Goal: Task Accomplishment & Management: Manage account settings

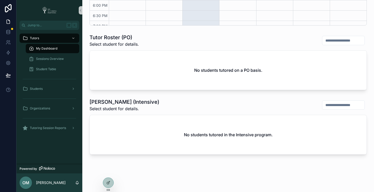
scroll to position [207, 0]
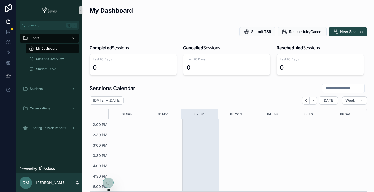
scroll to position [207, 0]
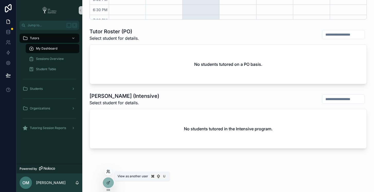
click at [109, 170] on icon at bounding box center [108, 171] width 4 height 4
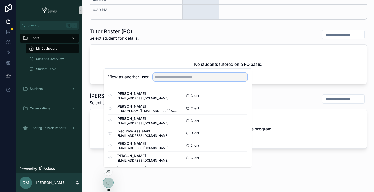
click at [186, 77] on input "text" at bounding box center [200, 77] width 95 height 8
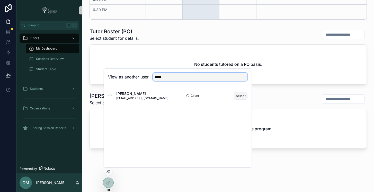
type input "****"
click at [240, 95] on button "Select" at bounding box center [240, 95] width 13 height 7
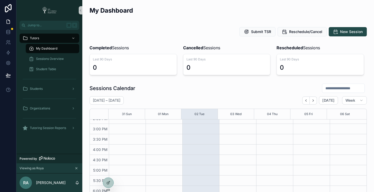
click at [179, 13] on div "My Dashboard" at bounding box center [229, 12] width 278 height 13
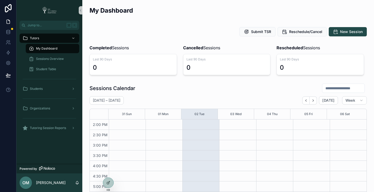
scroll to position [207, 0]
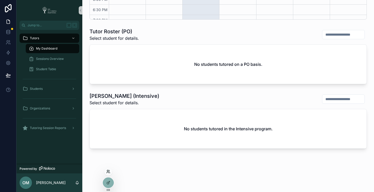
click at [107, 169] on icon at bounding box center [108, 171] width 4 height 4
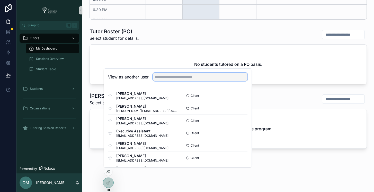
click at [167, 77] on input "text" at bounding box center [200, 77] width 95 height 8
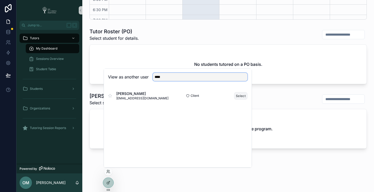
type input "****"
click at [243, 94] on button "Select" at bounding box center [240, 95] width 13 height 7
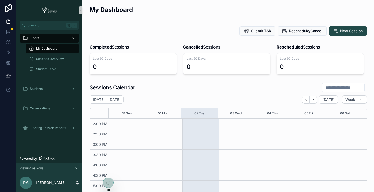
scroll to position [1, 0]
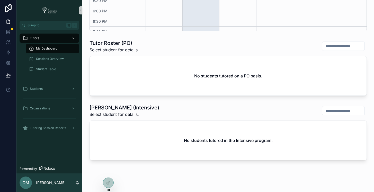
scroll to position [207, 0]
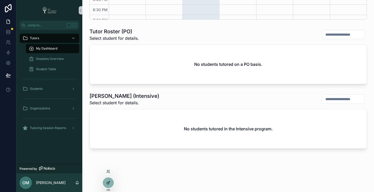
click at [107, 183] on icon at bounding box center [108, 182] width 4 height 4
click at [108, 184] on icon at bounding box center [108, 182] width 4 height 4
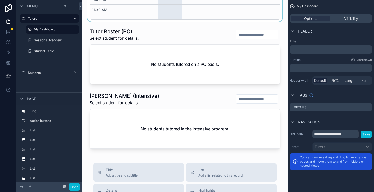
scroll to position [144, 0]
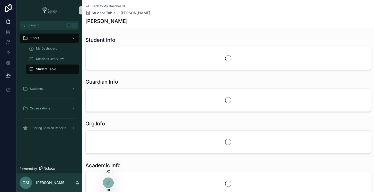
click at [108, 171] on icon at bounding box center [108, 171] width 4 height 4
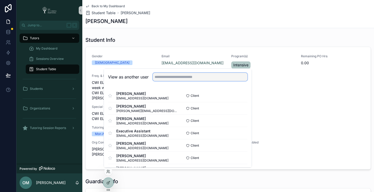
click at [176, 78] on input "text" at bounding box center [200, 77] width 95 height 8
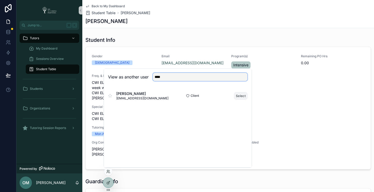
type input "****"
click at [240, 96] on button "Select" at bounding box center [240, 95] width 13 height 7
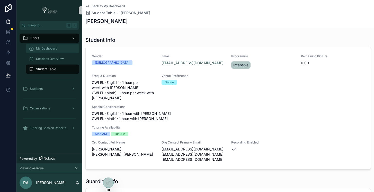
click at [54, 50] on div "My Dashboard" at bounding box center [52, 48] width 47 height 8
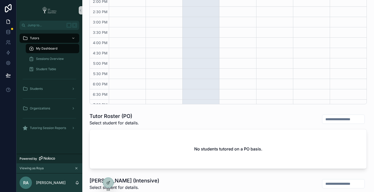
scroll to position [207, 0]
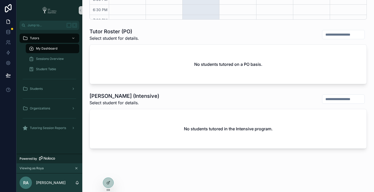
click at [169, 92] on div "Tutor Roster (Intensive) Select student for details." at bounding box center [229, 98] width 278 height 13
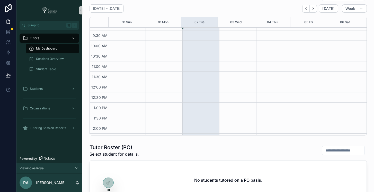
scroll to position [160, 0]
click at [107, 172] on icon at bounding box center [108, 171] width 4 height 4
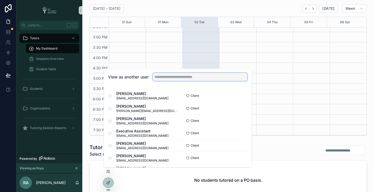
click at [200, 77] on input "text" at bounding box center [200, 77] width 95 height 8
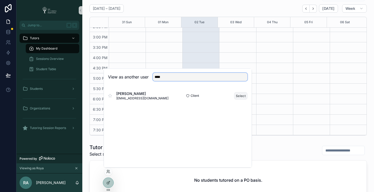
type input "****"
click at [240, 97] on button "Select" at bounding box center [240, 95] width 13 height 7
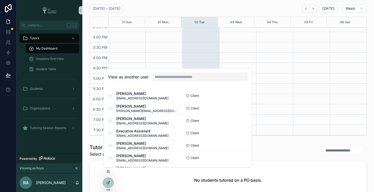
scroll to position [165, 0]
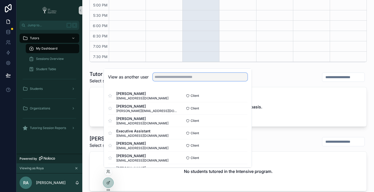
click at [197, 75] on input "text" at bounding box center [200, 77] width 95 height 8
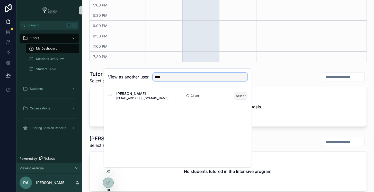
type input "****"
click at [239, 94] on button "Select" at bounding box center [240, 95] width 13 height 7
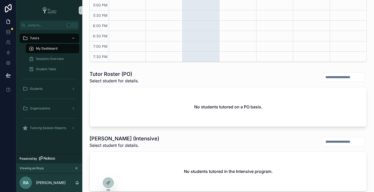
click at [297, 73] on div "Tutor Roster (PO) Select student for details." at bounding box center [229, 76] width 278 height 13
click at [6, 42] on icon at bounding box center [8, 42] width 5 height 5
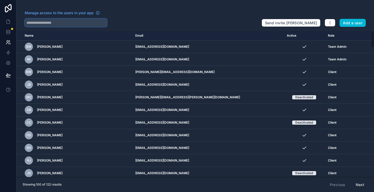
click at [75, 23] on input "text" at bounding box center [66, 23] width 82 height 8
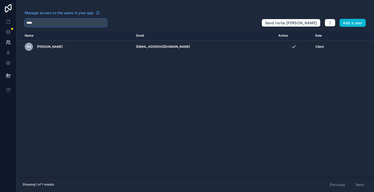
type input "****"
click at [9, 24] on link at bounding box center [8, 21] width 16 height 10
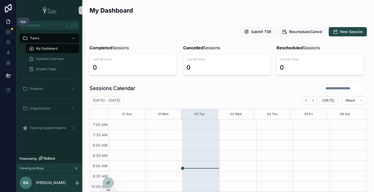
scroll to position [144, 0]
click at [7, 43] on icon at bounding box center [8, 42] width 5 height 5
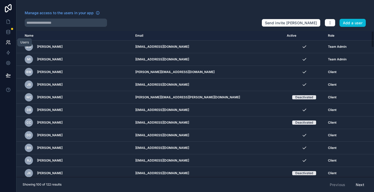
click at [8, 41] on icon at bounding box center [8, 42] width 5 height 5
click at [9, 24] on icon at bounding box center [8, 21] width 5 height 5
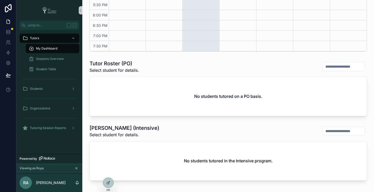
scroll to position [207, 0]
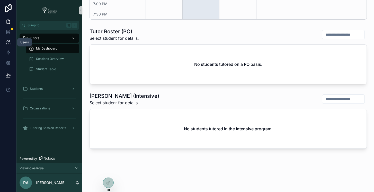
click at [9, 44] on icon at bounding box center [8, 42] width 5 height 5
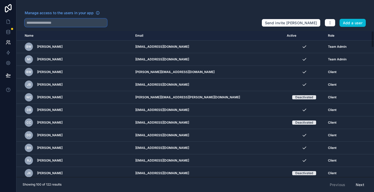
click at [61, 23] on input "text" at bounding box center [66, 23] width 82 height 8
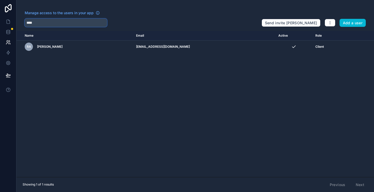
type input "****"
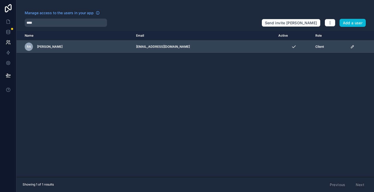
click at [351, 47] on icon "scrollable content" at bounding box center [353, 47] width 4 height 4
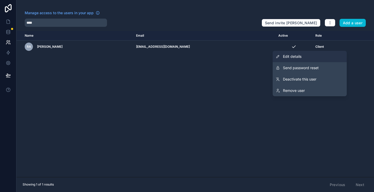
click at [323, 55] on link "Edit details" at bounding box center [310, 56] width 74 height 11
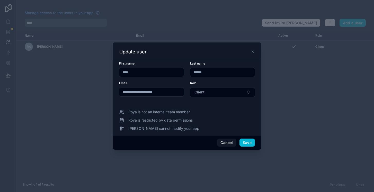
click at [167, 93] on input "**********" at bounding box center [151, 91] width 64 height 7
drag, startPoint x: 170, startPoint y: 92, endPoint x: 111, endPoint y: 93, distance: 59.7
click at [111, 93] on div "**********" at bounding box center [187, 96] width 374 height 192
paste input "text"
click at [123, 93] on input "**********" at bounding box center [151, 91] width 64 height 7
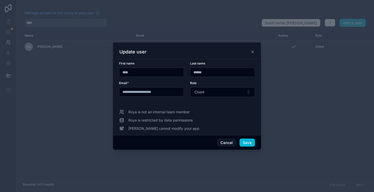
click at [167, 92] on input "**********" at bounding box center [151, 91] width 64 height 7
type input "**********"
click at [251, 143] on button "Save" at bounding box center [247, 142] width 15 height 8
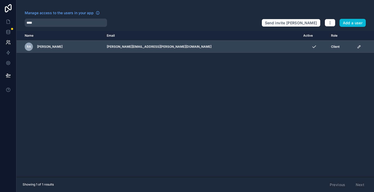
click at [357, 47] on icon "scrollable content" at bounding box center [359, 47] width 4 height 4
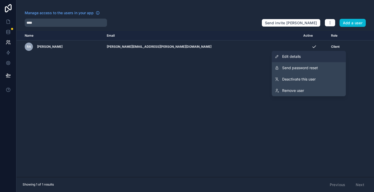
click at [296, 56] on span "Edit details" at bounding box center [291, 56] width 19 height 5
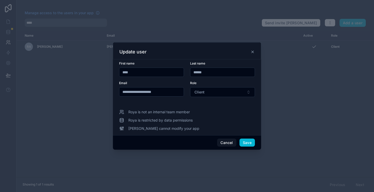
click at [253, 52] on icon at bounding box center [253, 52] width 2 height 2
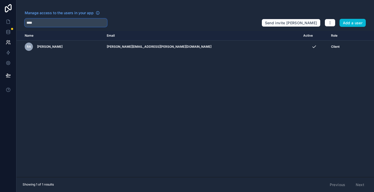
click at [56, 22] on input "****" at bounding box center [66, 23] width 82 height 8
type input "*"
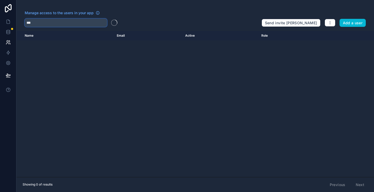
type input "****"
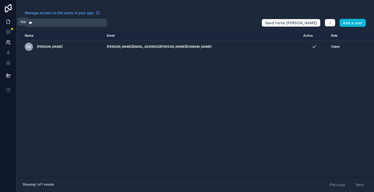
click at [10, 21] on icon at bounding box center [8, 21] width 5 height 5
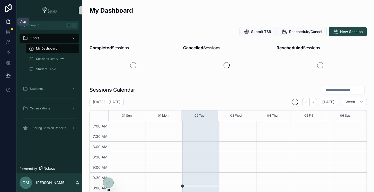
scroll to position [144, 0]
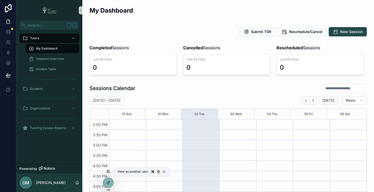
click at [108, 171] on icon at bounding box center [108, 171] width 4 height 4
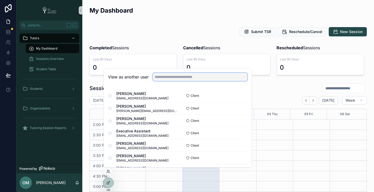
click at [172, 78] on input "text" at bounding box center [200, 77] width 95 height 8
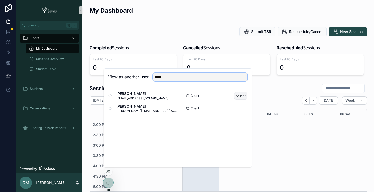
type input "*****"
click at [244, 96] on button "Select" at bounding box center [240, 95] width 13 height 7
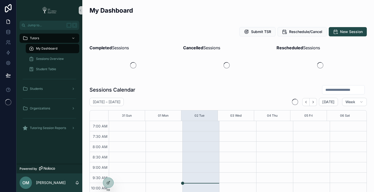
scroll to position [144, 0]
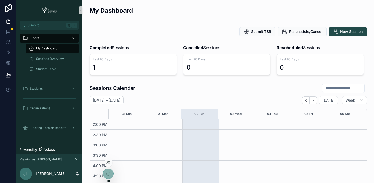
click at [108, 177] on div at bounding box center [108, 174] width 10 height 10
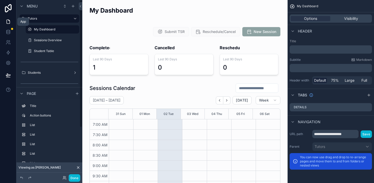
scroll to position [144, 0]
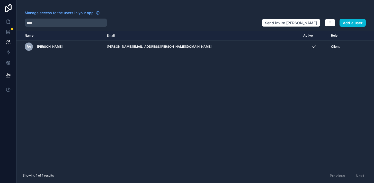
type input "**"
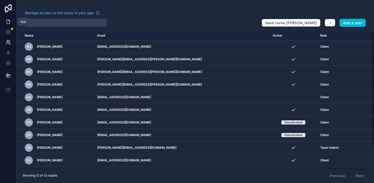
click at [8, 19] on link at bounding box center [8, 21] width 16 height 10
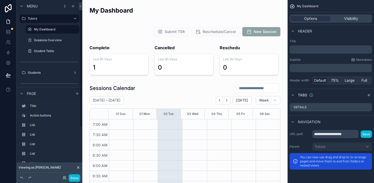
scroll to position [144, 0]
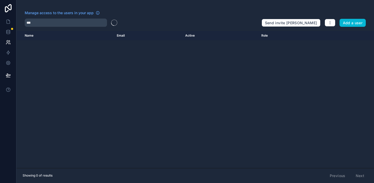
type input "**"
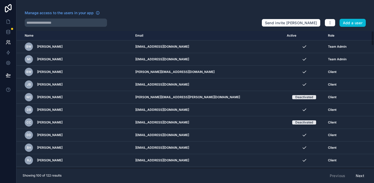
type input "****"
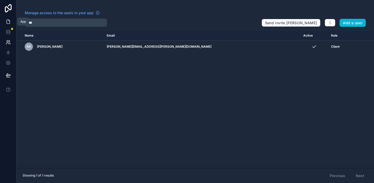
click at [7, 22] on icon at bounding box center [8, 21] width 5 height 5
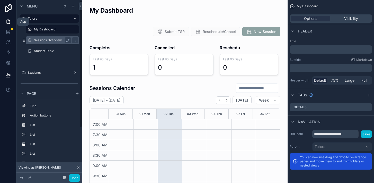
scroll to position [144, 0]
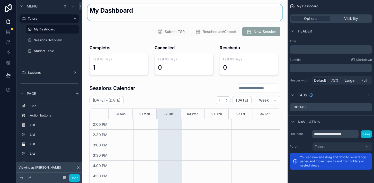
click at [262, 9] on div "scrollable content" at bounding box center [185, 12] width 197 height 17
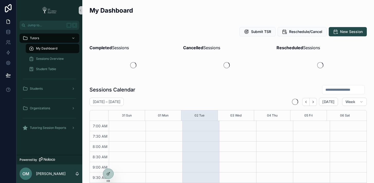
scroll to position [144, 0]
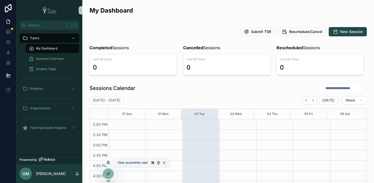
click at [109, 163] on icon at bounding box center [108, 162] width 4 height 4
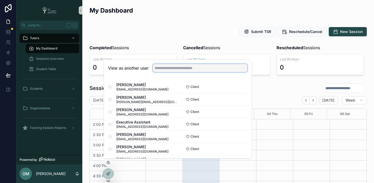
click at [185, 68] on input "text" at bounding box center [200, 68] width 95 height 8
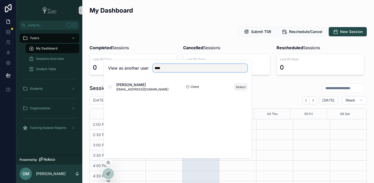
type input "****"
click at [242, 88] on button "Select" at bounding box center [240, 86] width 13 height 7
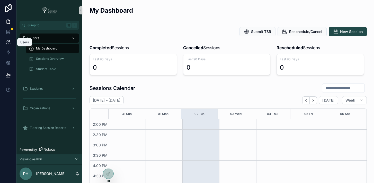
click at [8, 43] on icon at bounding box center [7, 43] width 3 height 1
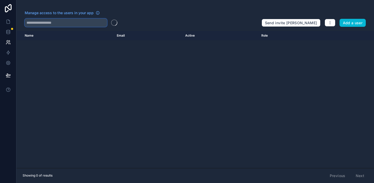
click at [62, 24] on input "text" at bounding box center [66, 23] width 82 height 8
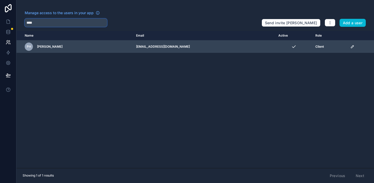
type input "****"
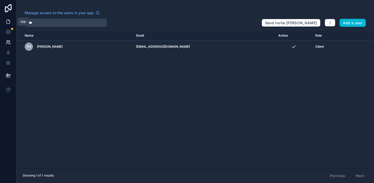
click at [7, 21] on icon at bounding box center [8, 21] width 5 height 5
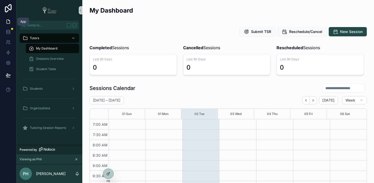
scroll to position [144, 0]
click at [108, 163] on icon at bounding box center [108, 162] width 4 height 4
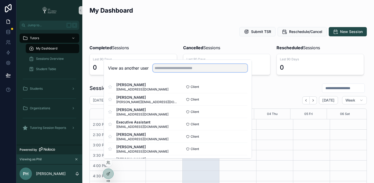
click at [177, 71] on input "text" at bounding box center [200, 68] width 95 height 8
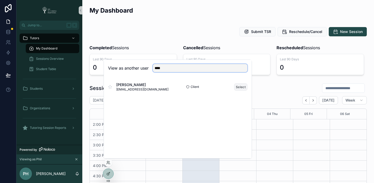
type input "****"
click at [243, 89] on button "Select" at bounding box center [240, 86] width 13 height 7
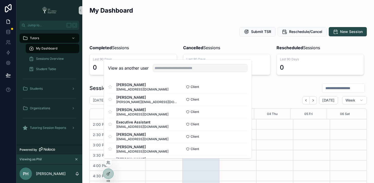
click at [160, 32] on div "Submit TSR Reschedule/Cancel New Session" at bounding box center [229, 31] width 278 height 9
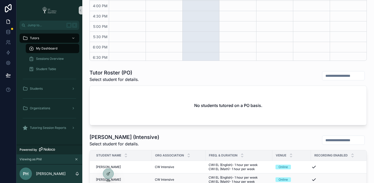
scroll to position [235, 0]
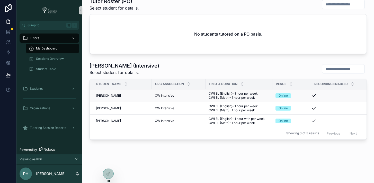
click at [104, 93] on span "Omar Ali" at bounding box center [108, 95] width 25 height 4
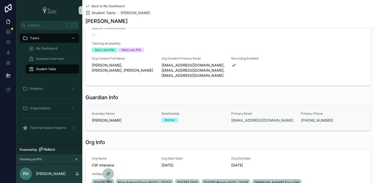
scroll to position [67, 0]
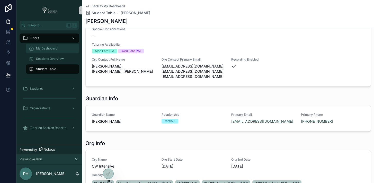
click at [61, 49] on div "My Dashboard" at bounding box center [52, 48] width 47 height 8
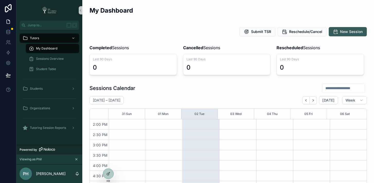
click at [351, 34] on span "New Session" at bounding box center [351, 31] width 23 height 5
click at [182, 13] on div "My Dashboard" at bounding box center [229, 12] width 278 height 13
click at [345, 16] on div "My Dashboard" at bounding box center [229, 12] width 278 height 13
click at [216, 12] on div "My Dashboard" at bounding box center [229, 12] width 278 height 13
click at [333, 14] on div "My Dashboard" at bounding box center [229, 12] width 278 height 13
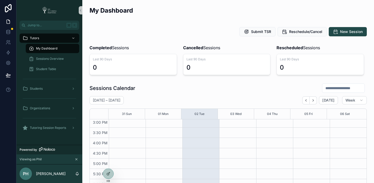
click at [216, 10] on div "My Dashboard" at bounding box center [229, 12] width 278 height 13
click at [193, 11] on div "My Dashboard" at bounding box center [229, 12] width 278 height 13
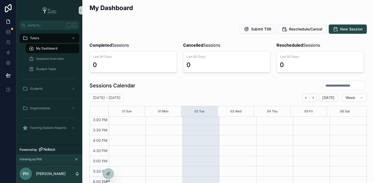
scroll to position [3, 0]
click at [109, 175] on icon at bounding box center [108, 173] width 4 height 4
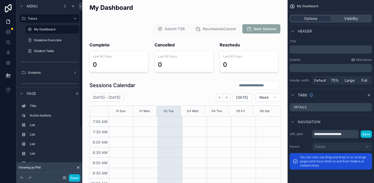
scroll to position [144, 0]
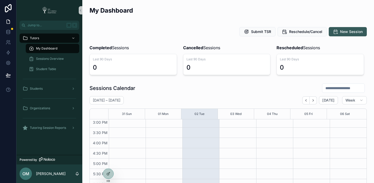
click at [342, 31] on span "New Session" at bounding box center [351, 31] width 23 height 5
click at [56, 59] on span "Sessions Overview" at bounding box center [50, 59] width 28 height 4
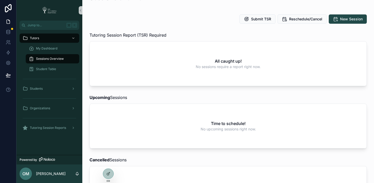
scroll to position [13, 0]
click at [303, 19] on span "Reschedule/Cancel" at bounding box center [305, 18] width 33 height 5
click at [60, 50] on div "My Dashboard" at bounding box center [52, 48] width 47 height 8
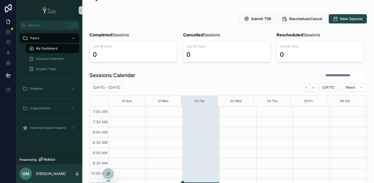
scroll to position [144, 0]
click at [311, 30] on div "Rescheduled Sessions Last 90 Days 0" at bounding box center [321, 47] width 94 height 35
click at [298, 22] on button "Reschedule/Cancel" at bounding box center [302, 18] width 49 height 9
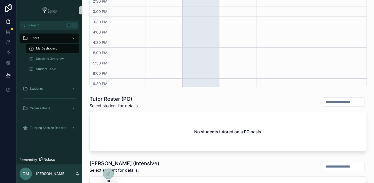
scroll to position [0, 0]
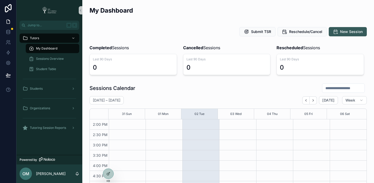
click at [340, 32] on span "New Session" at bounding box center [351, 31] width 23 height 5
click at [38, 174] on p "[PERSON_NAME]" at bounding box center [51, 173] width 30 height 5
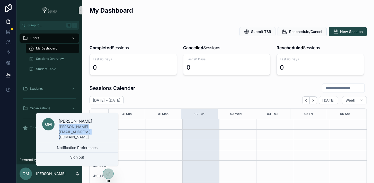
copy p "[PERSON_NAME][EMAIL_ADDRESS][DOMAIN_NAME]"
drag, startPoint x: 59, startPoint y: 135, endPoint x: 102, endPoint y: 137, distance: 43.3
click at [102, 137] on div "[PERSON_NAME] [PERSON_NAME][EMAIL_ADDRESS][DOMAIN_NAME]" at bounding box center [86, 129] width 54 height 22
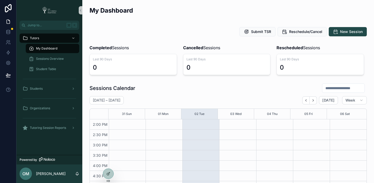
click at [194, 8] on div "My Dashboard" at bounding box center [229, 12] width 278 height 13
click at [195, 16] on div "My Dashboard" at bounding box center [229, 12] width 278 height 13
